Goal: Register for event/course

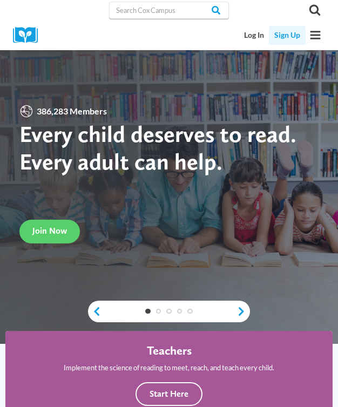
click at [287, 34] on link "Sign Up" at bounding box center [287, 35] width 36 height 19
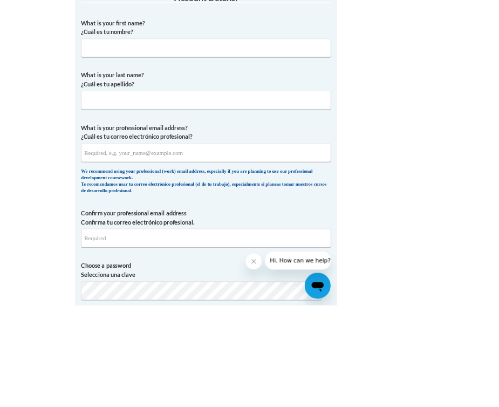
scroll to position [308, 0]
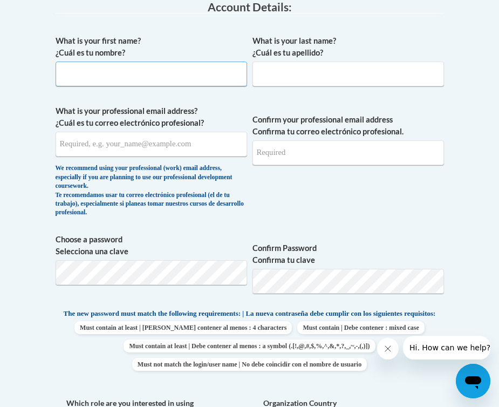
click at [157, 72] on input "What is your first name? ¿Cuál es tu nombre?" at bounding box center [152, 74] width 192 height 25
type input "Rebecca"
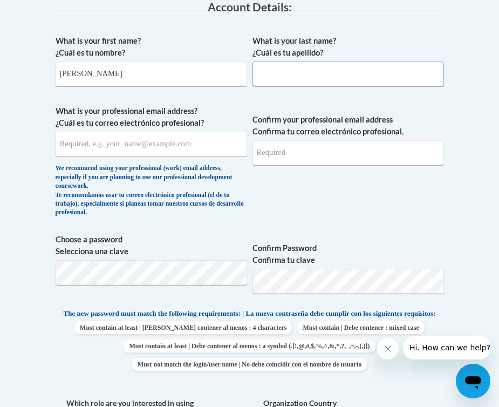
click at [337, 74] on input "What is your last name? ¿Cuál es tu apellido?" at bounding box center [349, 74] width 192 height 25
type input "Wahl"
click at [121, 158] on span "What is your professional email address? ¿Cuál es tu correo electrónico profesi…" at bounding box center [152, 164] width 192 height 118
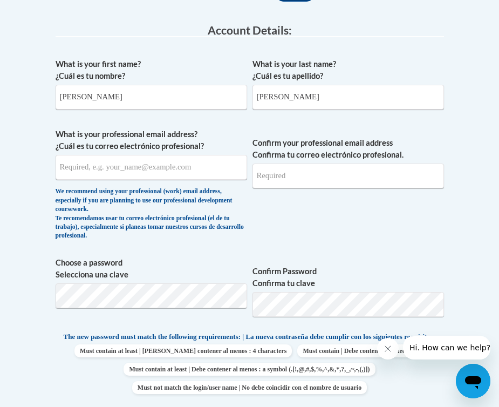
scroll to position [297, 0]
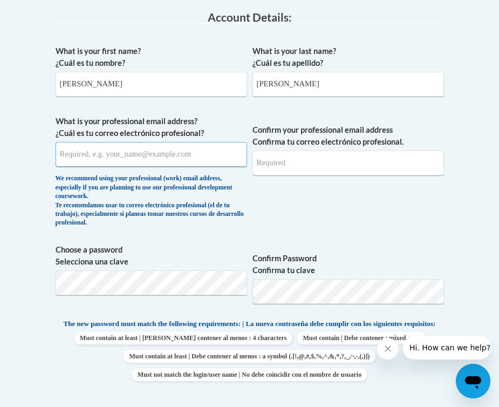
click at [155, 158] on input "What is your professional email address? ¿Cuál es tu correo electrónico profesi…" at bounding box center [152, 154] width 192 height 25
type input "[EMAIL_ADDRESS][DOMAIN_NAME]"
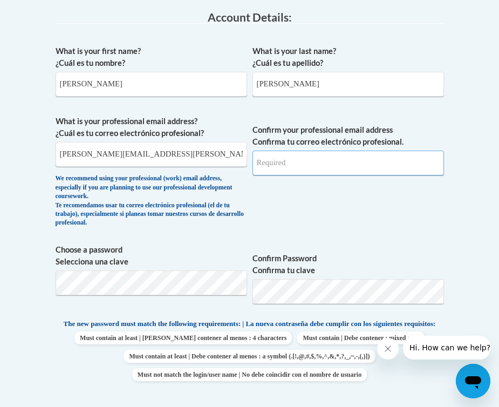
click at [301, 159] on input "Confirm your professional email address Confirma tu correo electrónico profesio…" at bounding box center [349, 163] width 192 height 25
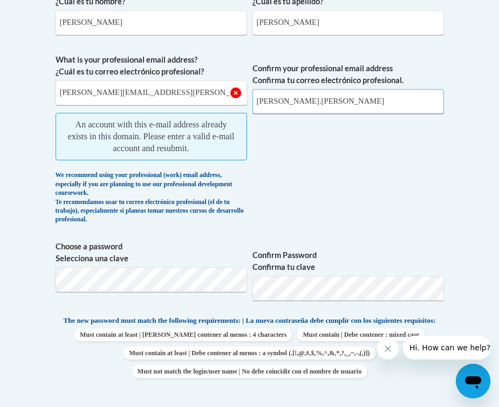
scroll to position [344, 0]
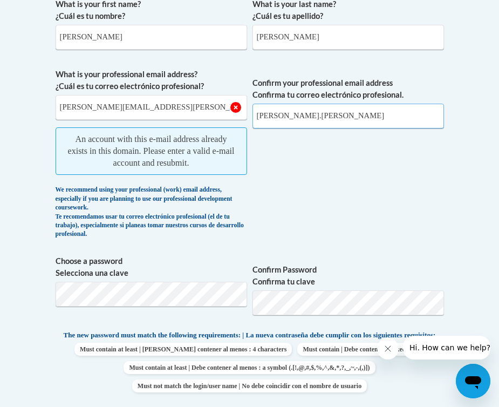
type input "rebecca.wahl"
click at [182, 105] on input "[EMAIL_ADDRESS][DOMAIN_NAME]" at bounding box center [152, 107] width 192 height 25
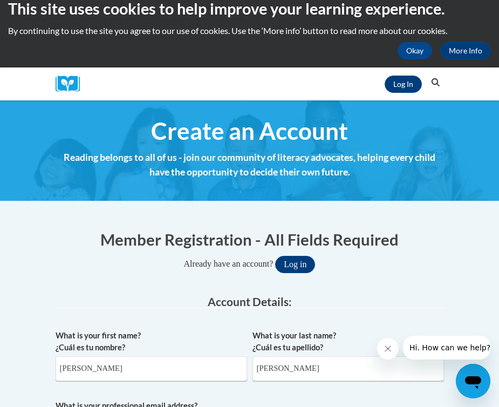
scroll to position [0, 0]
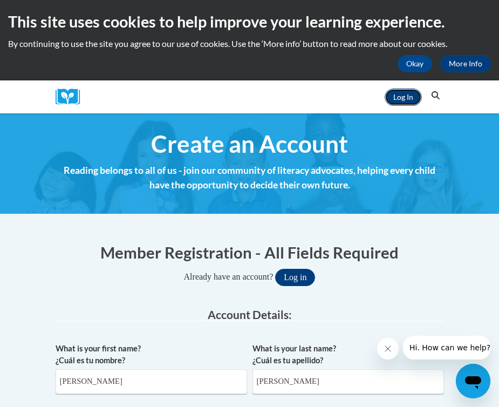
click at [337, 102] on link "Log In" at bounding box center [403, 97] width 37 height 17
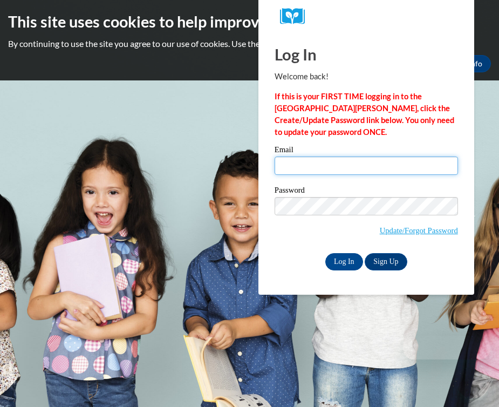
click at [368, 161] on input "Email" at bounding box center [366, 166] width 183 height 18
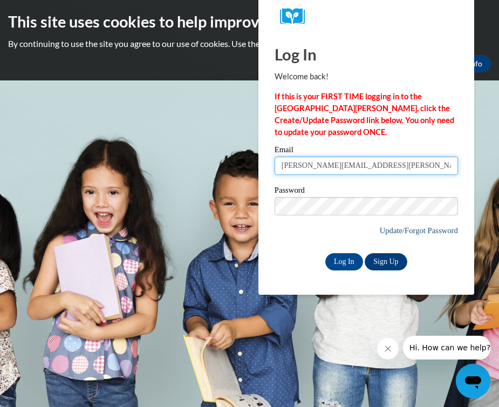
type input "[EMAIL_ADDRESS][DOMAIN_NAME]"
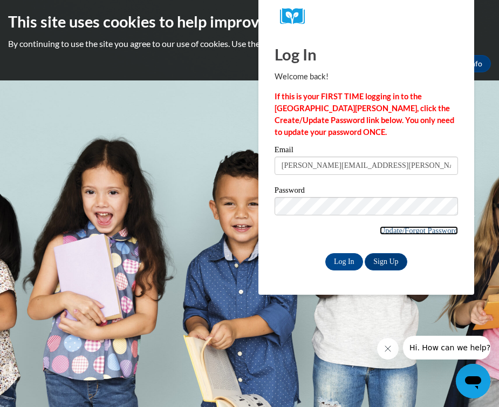
click at [431, 232] on link "Update/Forgot Password" at bounding box center [419, 230] width 78 height 9
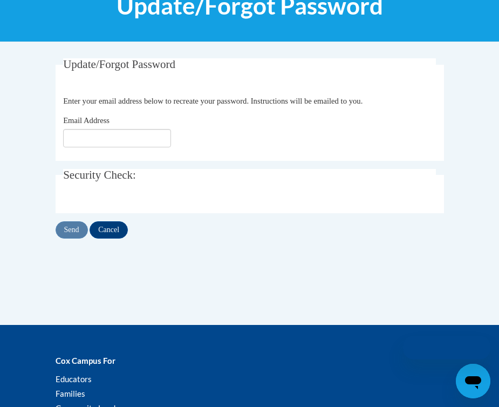
scroll to position [157, 0]
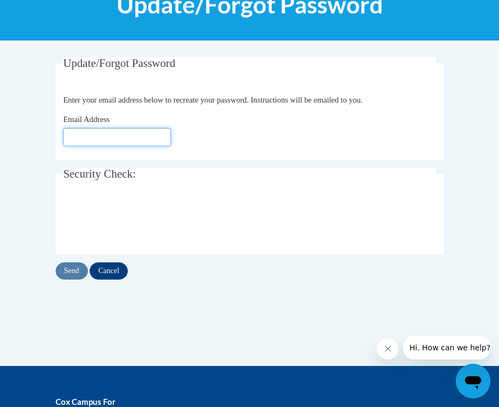
click at [115, 135] on input "Email Address" at bounding box center [117, 137] width 108 height 18
type input "[EMAIL_ADDRESS][DOMAIN_NAME]"
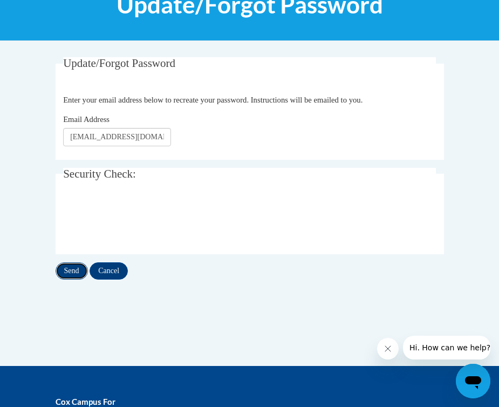
click at [70, 273] on input "Send" at bounding box center [72, 270] width 32 height 17
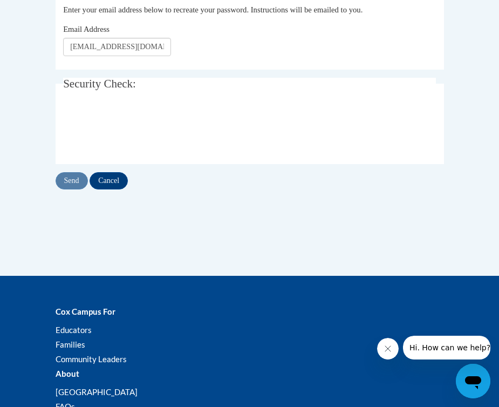
scroll to position [299, 0]
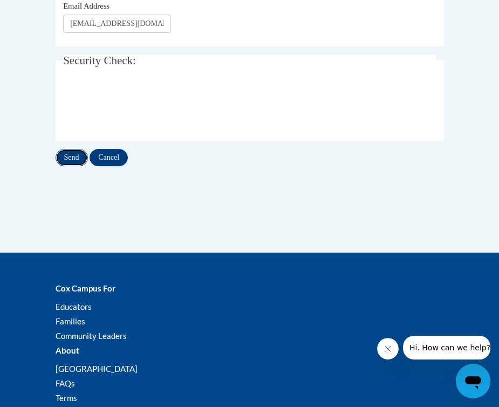
click at [82, 166] on input "Send" at bounding box center [72, 157] width 32 height 17
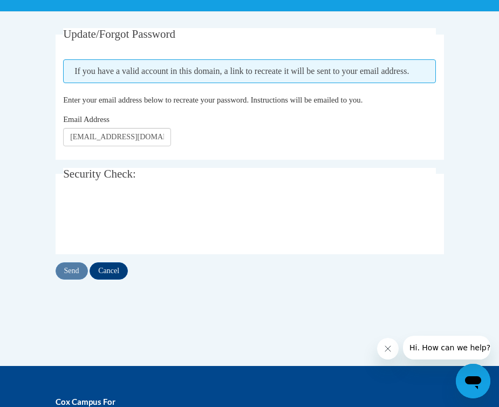
scroll to position [188, 0]
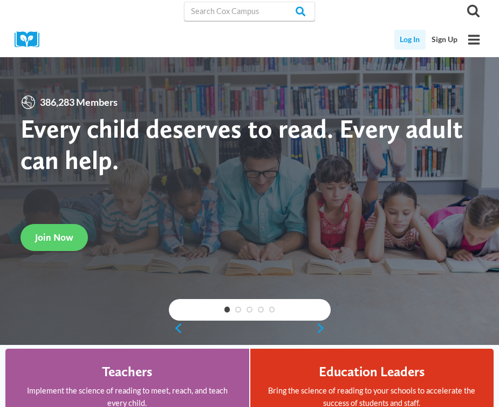
click at [414, 37] on link "Log In" at bounding box center [411, 40] width 32 height 20
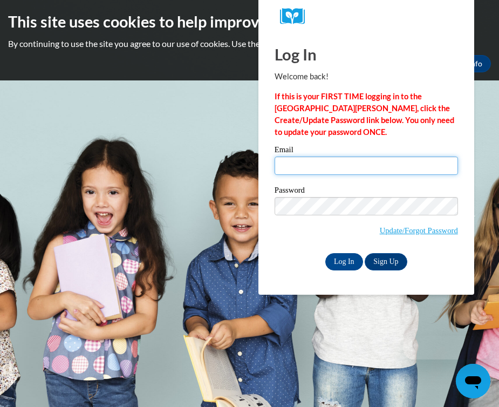
click at [398, 172] on input "Email" at bounding box center [366, 166] width 183 height 18
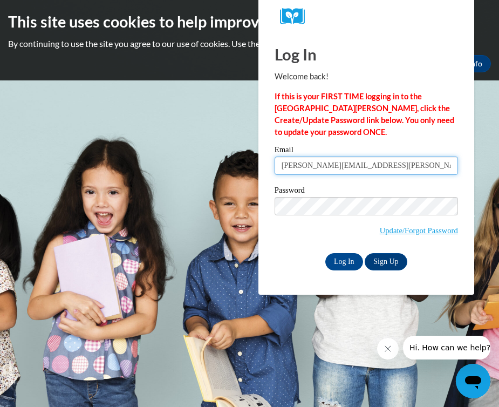
type input "[PERSON_NAME][EMAIL_ADDRESS][PERSON_NAME][PERSON_NAME][DOMAIN_NAME]"
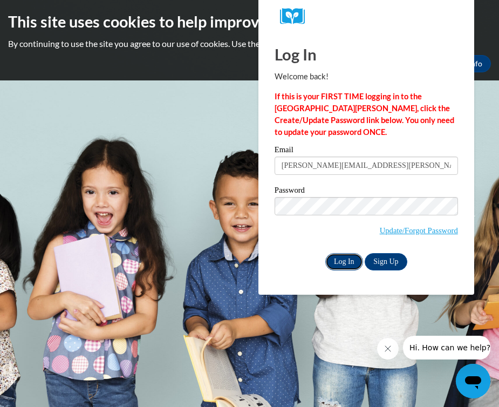
click at [338, 256] on input "Log In" at bounding box center [344, 261] width 38 height 17
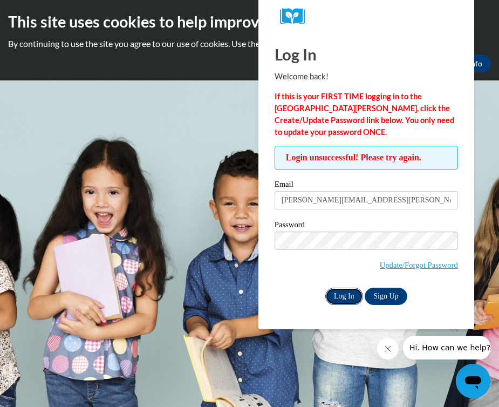
click at [347, 294] on input "Log In" at bounding box center [344, 296] width 38 height 17
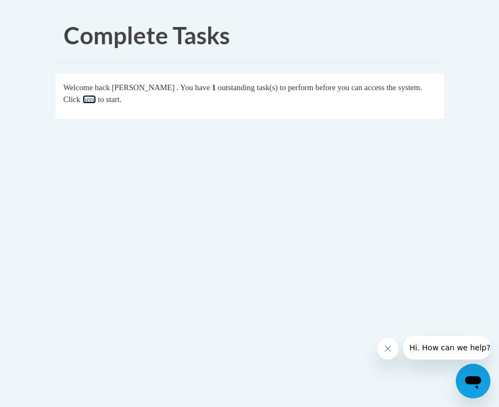
click at [96, 96] on link "here" at bounding box center [89, 99] width 13 height 9
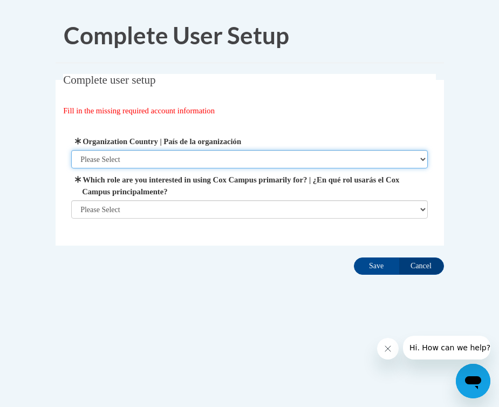
click at [194, 158] on select "Please Select United States | Estados Unidos Outside of the United States | Fue…" at bounding box center [249, 159] width 357 height 18
select select "ad49bcad-a171-4b2e-b99c-48b446064914"
click at [71, 150] on select "Please Select United States | Estados Unidos Outside of the United States | Fue…" at bounding box center [249, 159] width 357 height 18
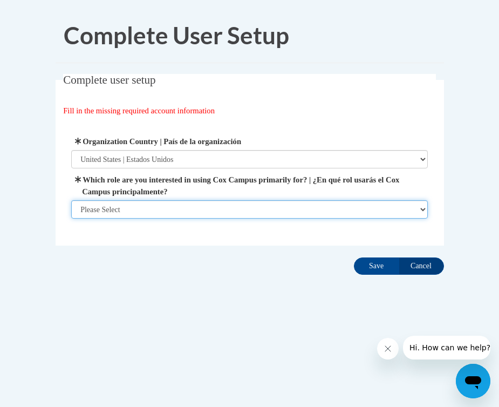
click at [207, 207] on select "Please Select College/University | Colegio/Universidad Community/Nonprofit Part…" at bounding box center [249, 209] width 357 height 18
select select "fbf2d438-af2f-41f8-98f1-81c410e29de3"
click at [71, 219] on select "Please Select College/University | Colegio/Universidad Community/Nonprofit Part…" at bounding box center [249, 209] width 357 height 18
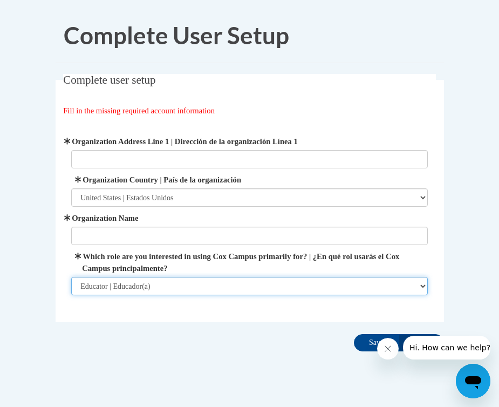
scroll to position [19, 0]
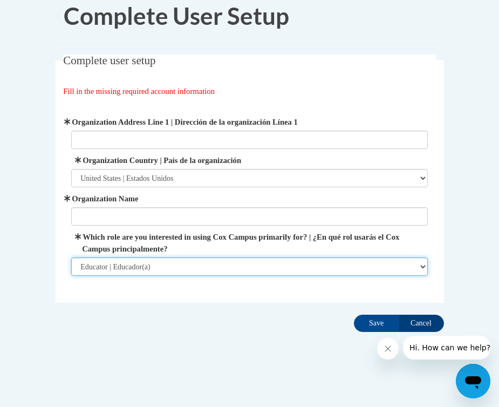
click at [278, 260] on select "Please Select College/University | Colegio/Universidad Community/Nonprofit Part…" at bounding box center [249, 266] width 357 height 18
click at [71, 257] on select "Please Select College/University | Colegio/Universidad Community/Nonprofit Part…" at bounding box center [249, 266] width 357 height 18
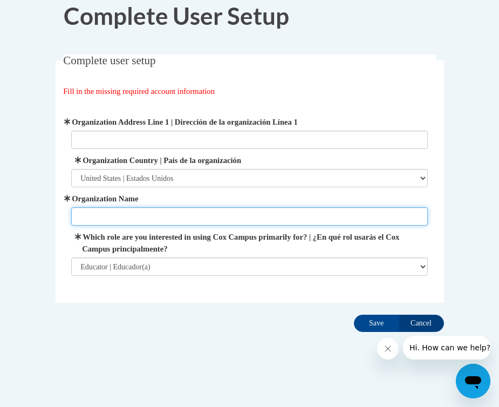
click at [233, 214] on input "Organization Name" at bounding box center [249, 216] width 357 height 18
type input "Franklin Public Schools"
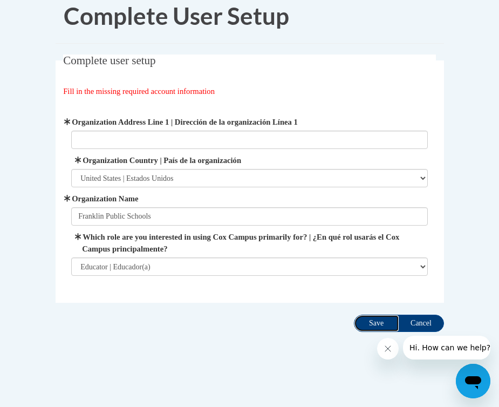
click at [378, 325] on input "Save" at bounding box center [376, 323] width 45 height 17
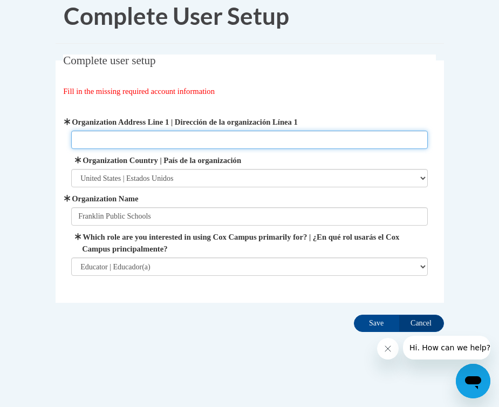
click at [255, 135] on input "Organization Address Line 1 | Dirección de la organización Línea 1" at bounding box center [249, 140] width 357 height 18
type input "9090 S. 35th Street Franklin, WI 53217"
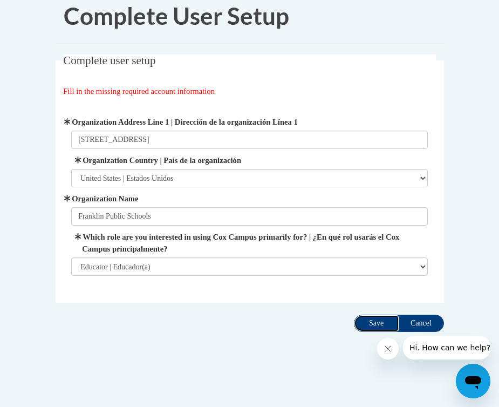
click at [386, 324] on input "Save" at bounding box center [376, 323] width 45 height 17
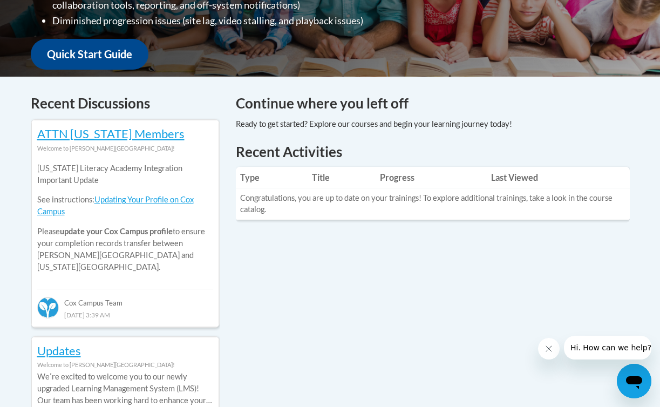
scroll to position [382, 0]
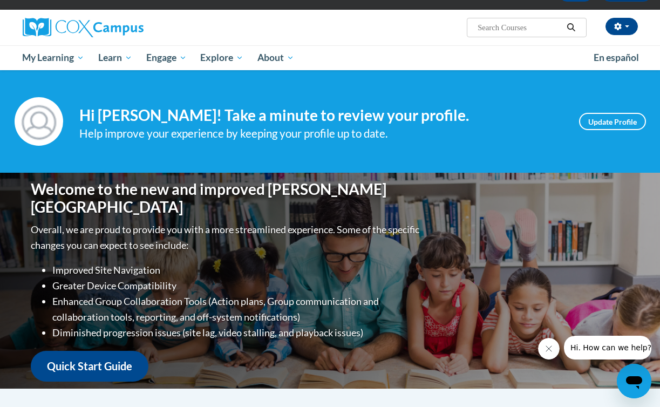
scroll to position [70, 0]
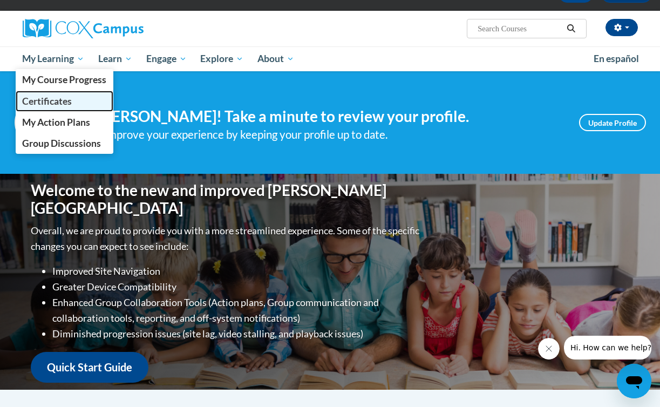
click at [76, 92] on link "Certificates" at bounding box center [65, 101] width 98 height 21
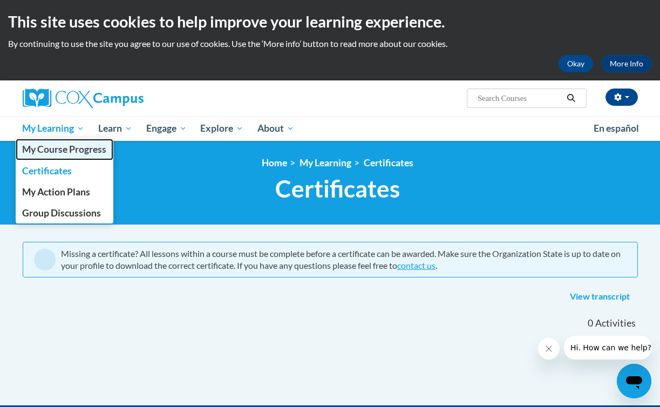
click at [60, 149] on span "My Course Progress" at bounding box center [64, 149] width 84 height 11
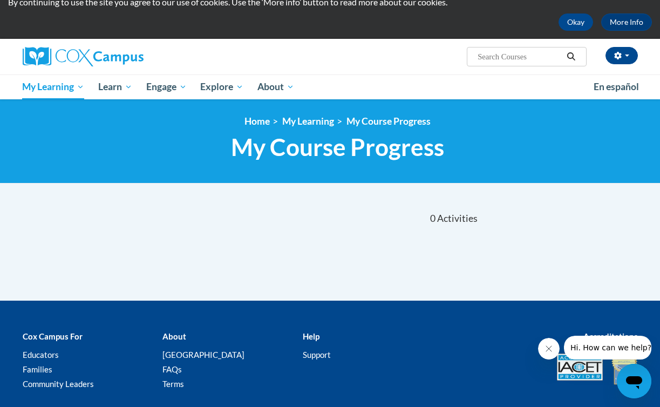
scroll to position [44, 0]
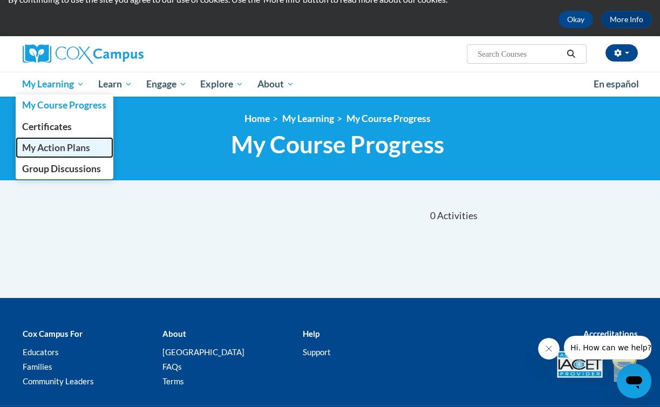
click at [66, 152] on span "My Action Plans" at bounding box center [56, 147] width 68 height 11
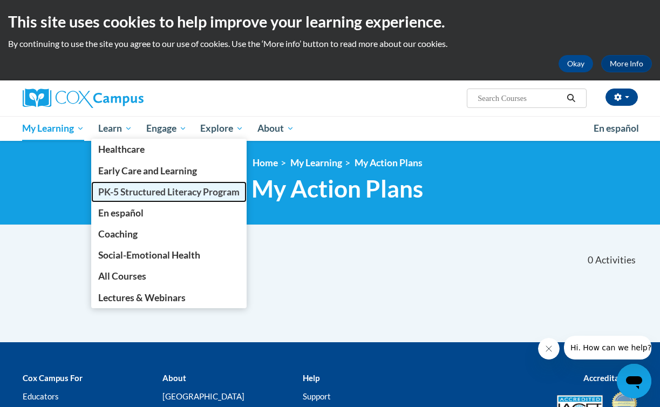
click at [127, 193] on span "PK-5 Structured Literacy Program" at bounding box center [168, 191] width 141 height 11
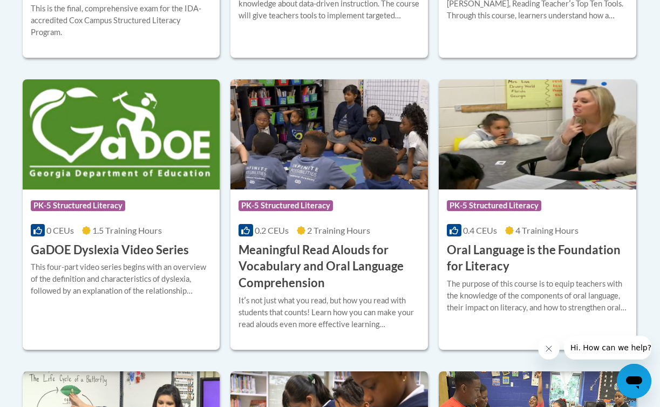
scroll to position [695, 0]
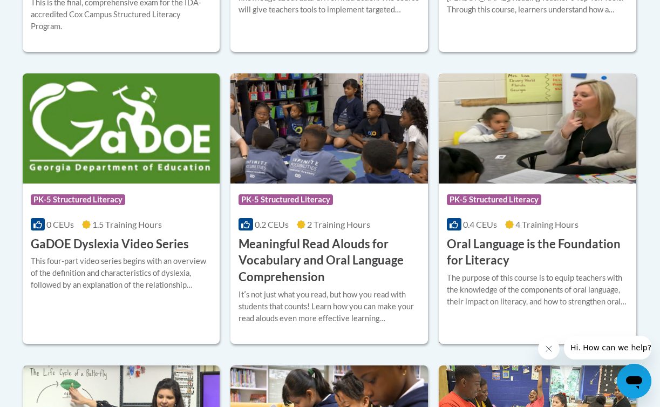
click at [533, 234] on div "Course Category: PK-5 Structured Literacy 0.4 CEUs 4 Training Hours COURSE Oral…" at bounding box center [538, 226] width 198 height 86
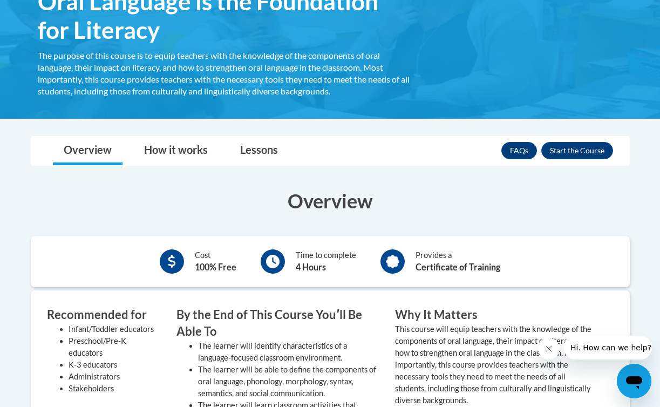
scroll to position [205, 0]
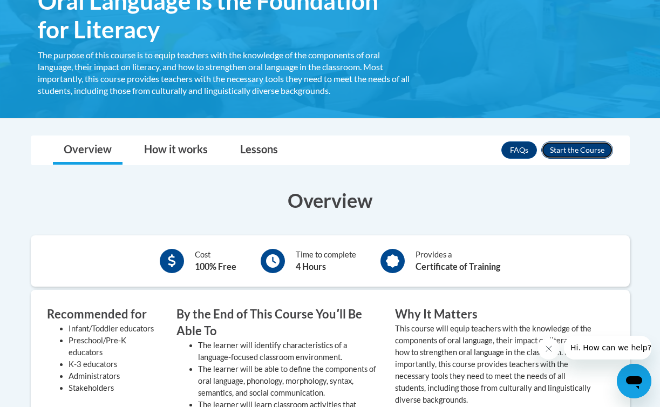
click at [589, 148] on button "Enroll" at bounding box center [577, 149] width 72 height 17
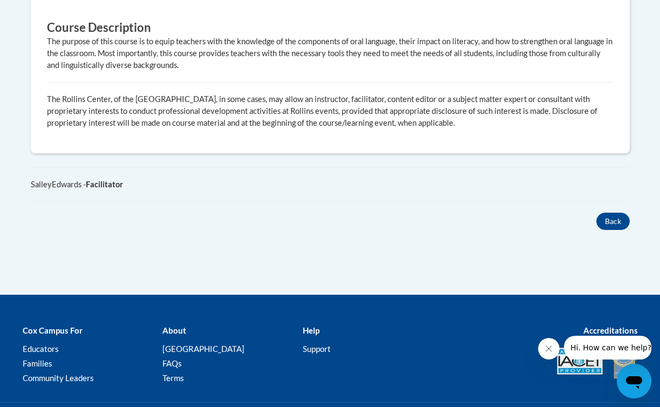
scroll to position [637, 0]
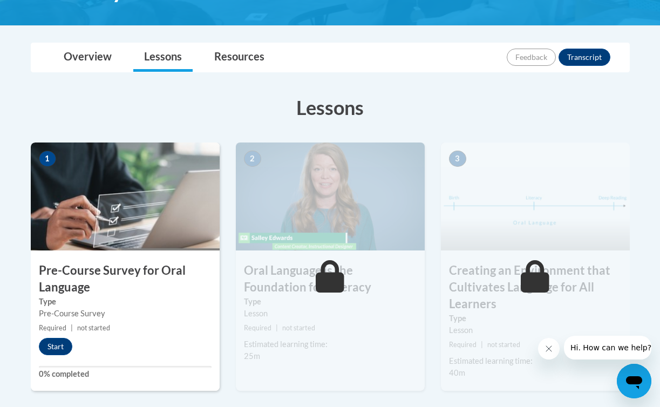
scroll to position [237, 0]
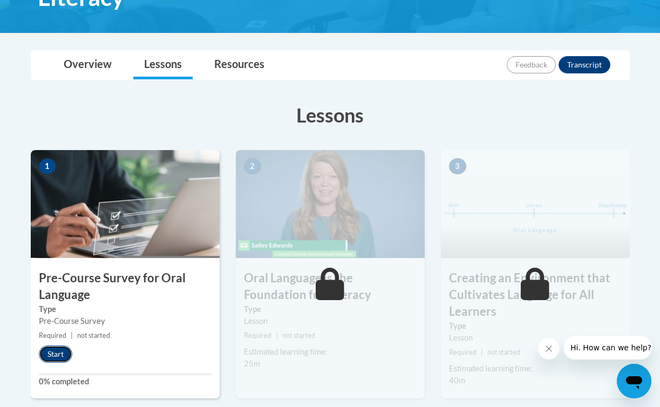
click at [62, 352] on button "Start" at bounding box center [55, 353] width 33 height 17
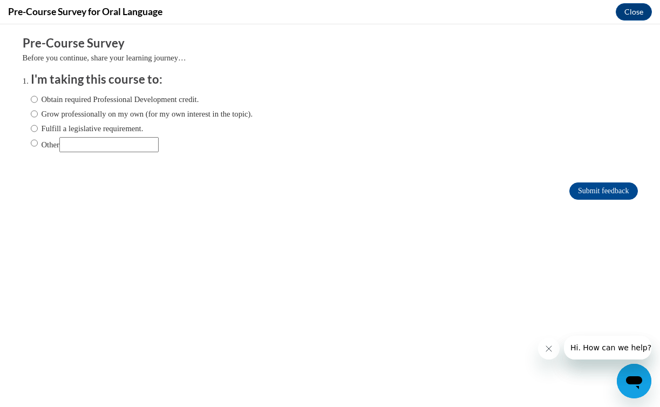
scroll to position [0, 0]
click at [37, 102] on label "Obtain required Professional Development credit." at bounding box center [115, 99] width 168 height 12
click at [37, 102] on input "Obtain required Professional Development credit." at bounding box center [34, 99] width 7 height 12
radio input "true"
click at [37, 108] on input "Grow professionally on my own (for my own interest in the topic)." at bounding box center [34, 114] width 7 height 12
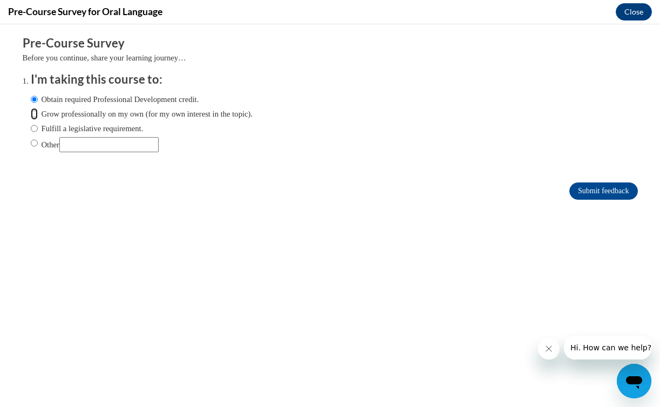
radio input "true"
click at [35, 99] on input "Obtain required Professional Development credit." at bounding box center [34, 99] width 7 height 12
radio input "true"
click at [34, 130] on input "Fulfill a legislative requirement." at bounding box center [34, 129] width 7 height 12
radio input "true"
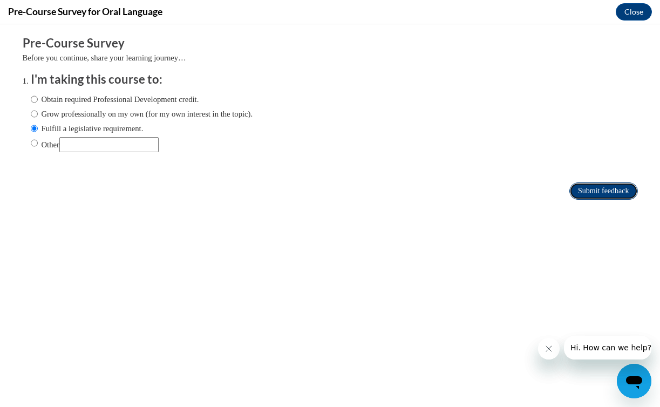
click at [582, 188] on input "Submit feedback" at bounding box center [603, 190] width 68 height 17
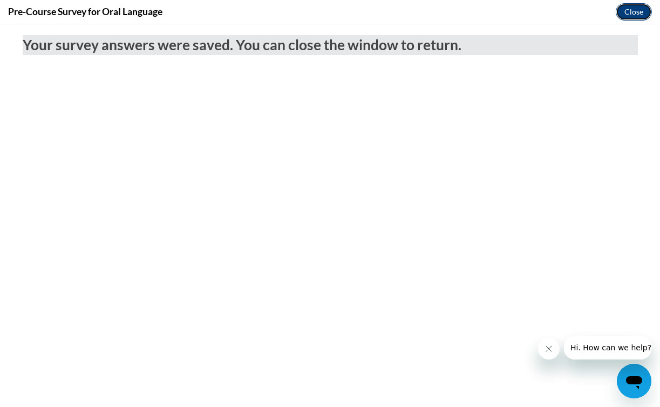
click at [637, 19] on button "Close" at bounding box center [634, 11] width 36 height 17
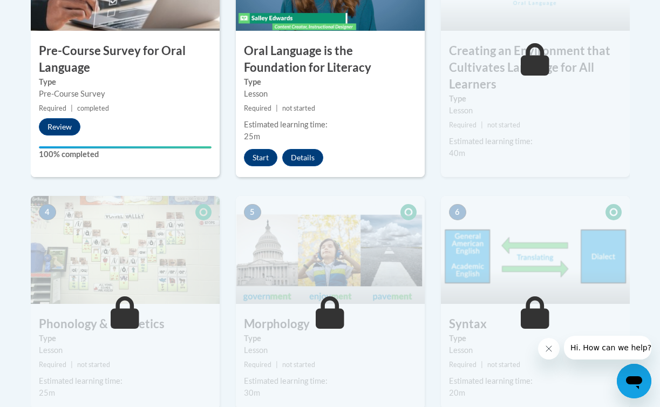
scroll to position [318, 0]
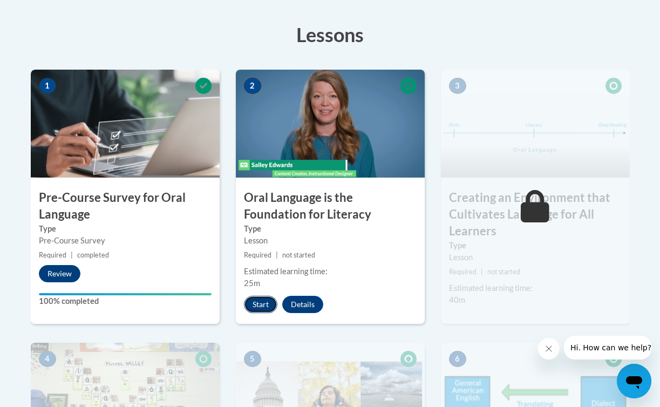
click at [261, 303] on button "Start" at bounding box center [260, 304] width 33 height 17
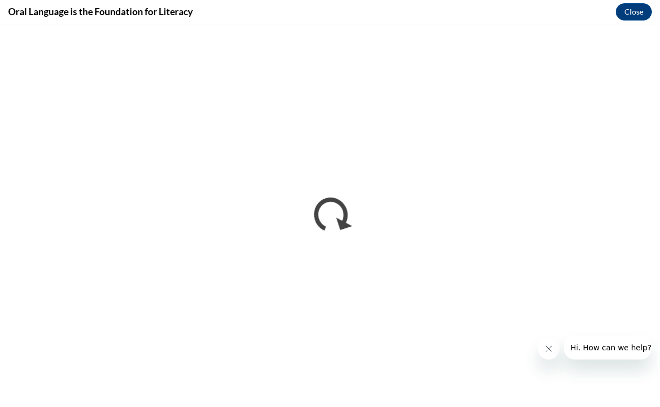
scroll to position [0, 0]
